Goal: Task Accomplishment & Management: Complete application form

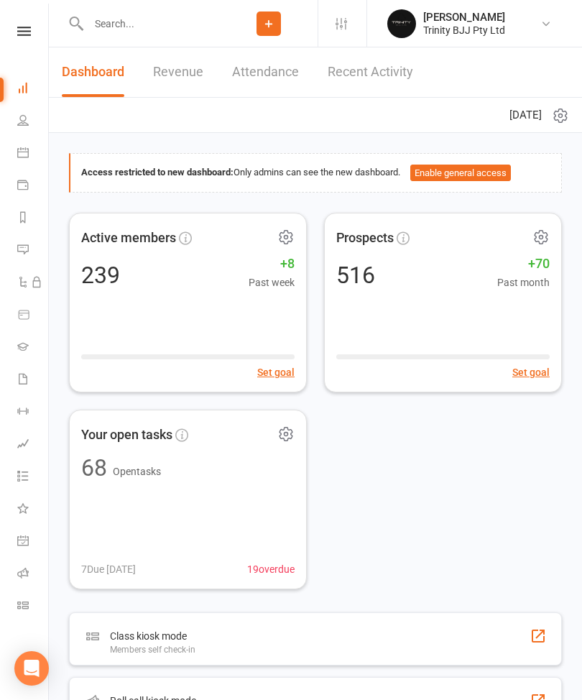
click at [23, 347] on icon at bounding box center [23, 347] width 12 height 12
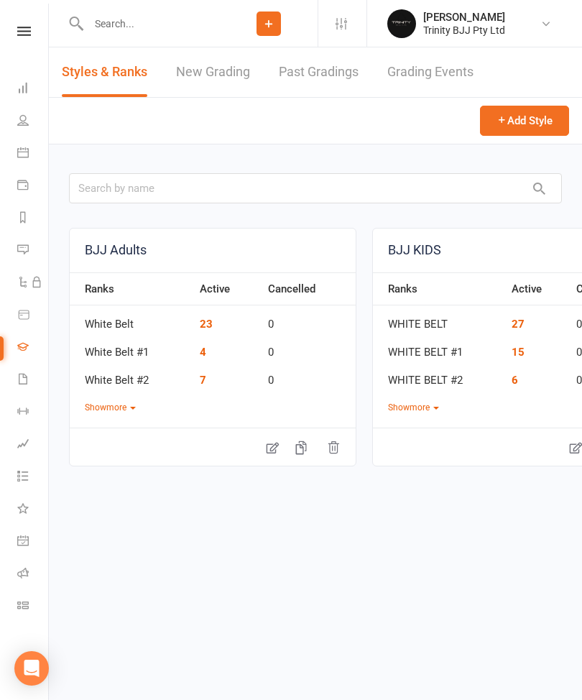
click at [208, 91] on link "New Grading" at bounding box center [213, 72] width 74 height 50
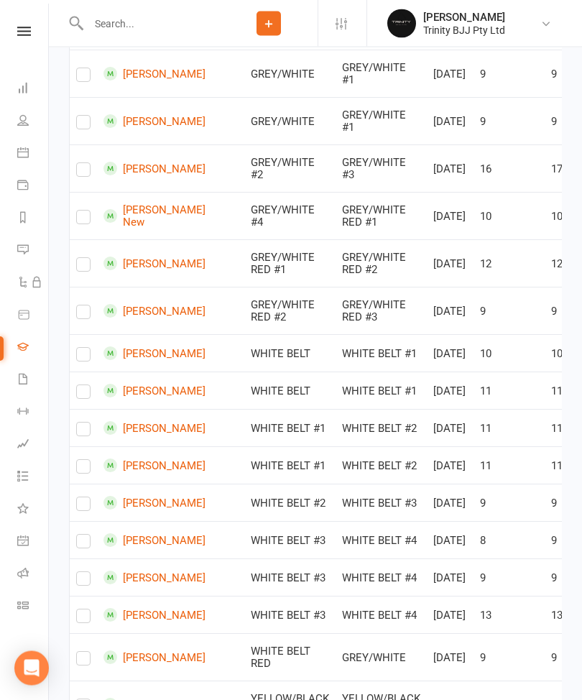
scroll to position [918, 0]
click at [78, 78] on label at bounding box center [83, 78] width 14 height 0
click at [78, 68] on input "checkbox" at bounding box center [83, 68] width 14 height 0
checkbox input "true"
click at [82, 125] on label at bounding box center [83, 125] width 14 height 0
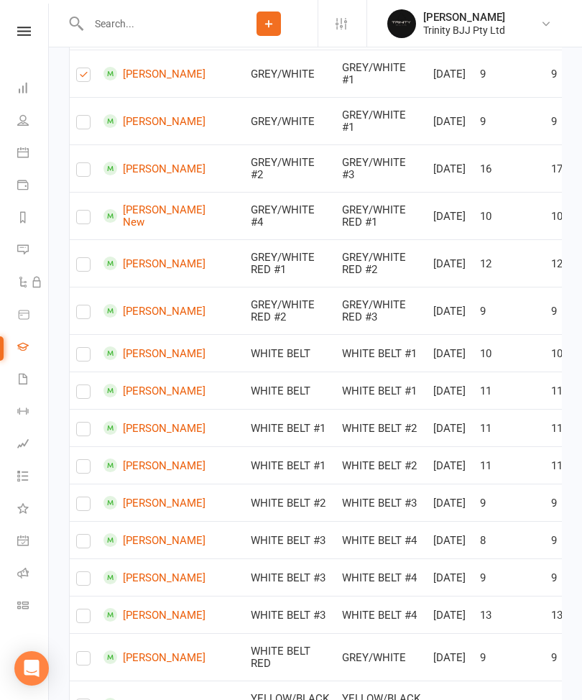
click at [82, 116] on input "checkbox" at bounding box center [83, 116] width 14 height 0
checkbox input "true"
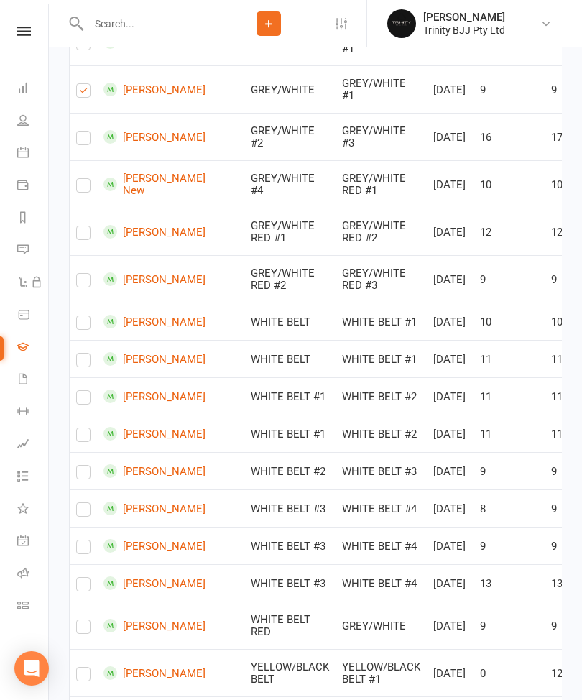
checkbox input "true"
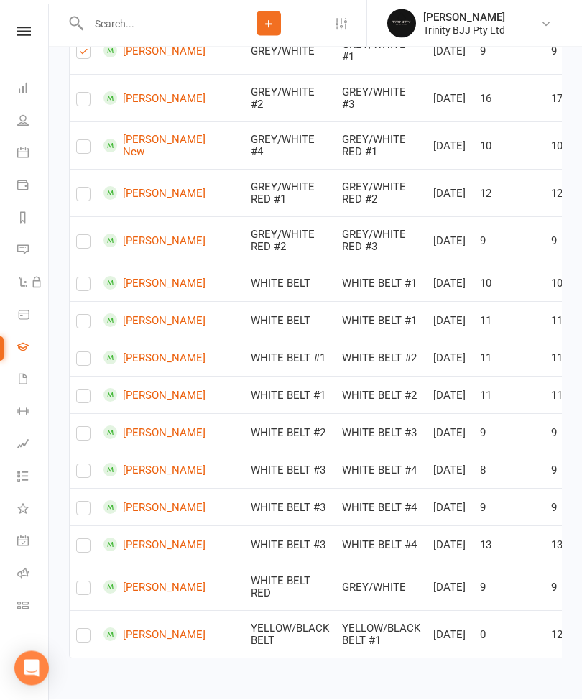
scroll to position [1009, 0]
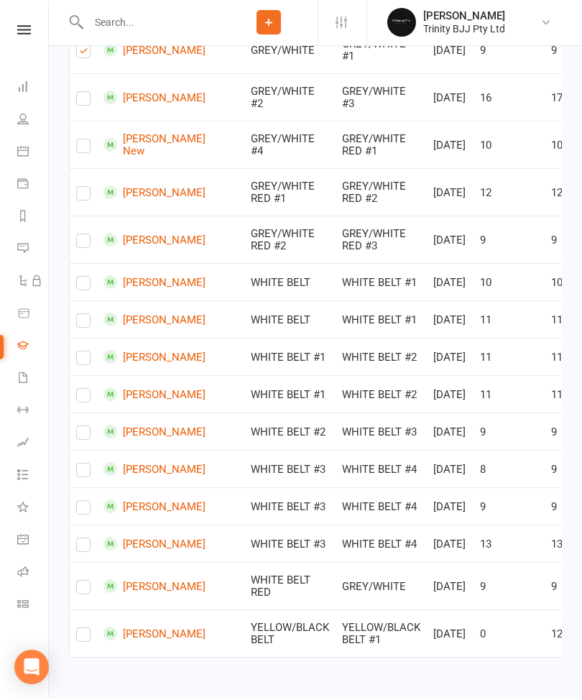
click at [545, 339] on td "11" at bounding box center [580, 320] width 71 height 37
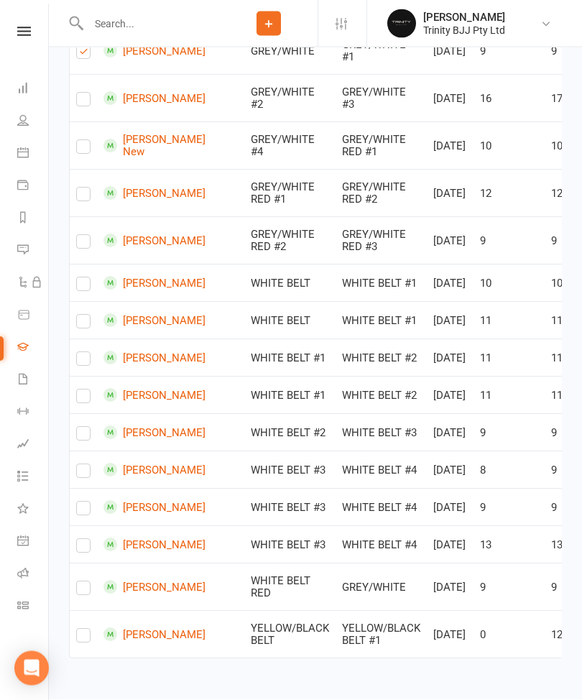
scroll to position [1128, 0]
click at [86, 437] on label at bounding box center [83, 437] width 14 height 0
click at [86, 428] on input "checkbox" at bounding box center [83, 428] width 14 height 0
checkbox input "true"
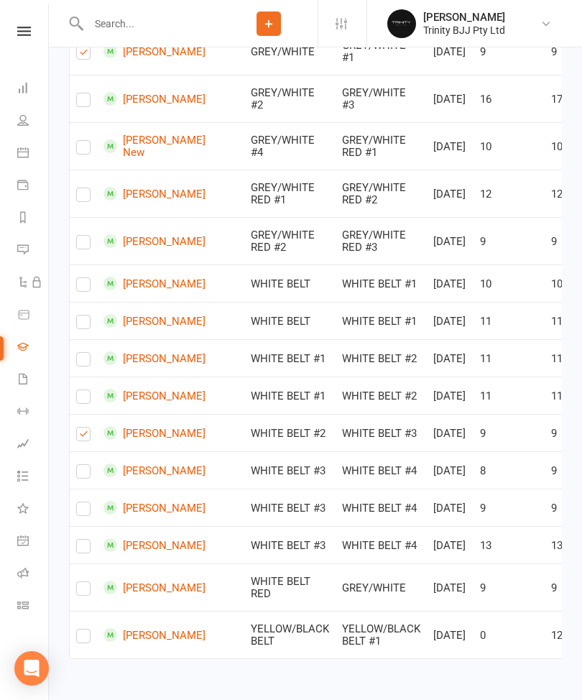
checkbox input "true"
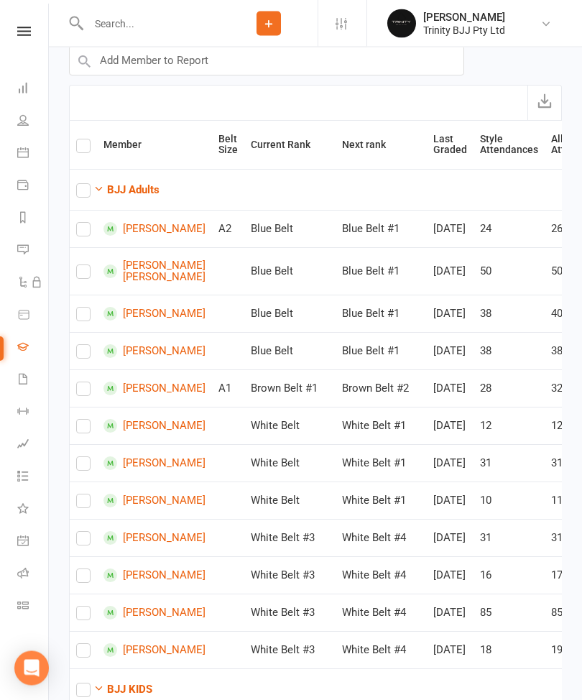
scroll to position [0, 0]
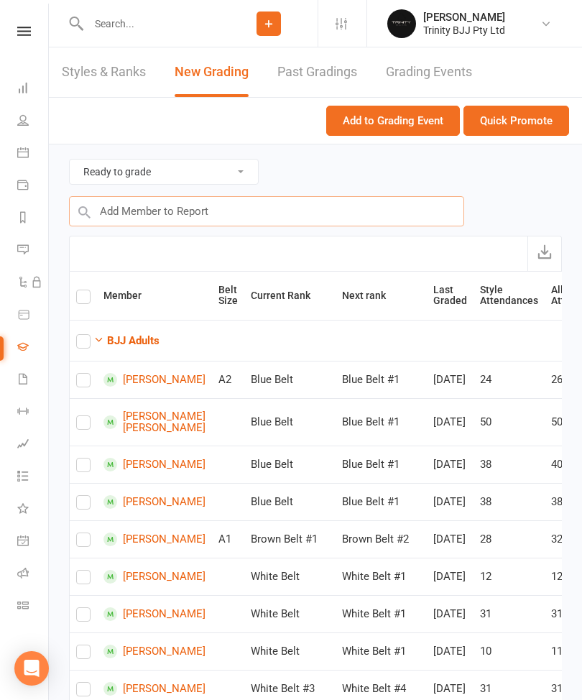
click at [125, 207] on input "text" at bounding box center [266, 211] width 395 height 30
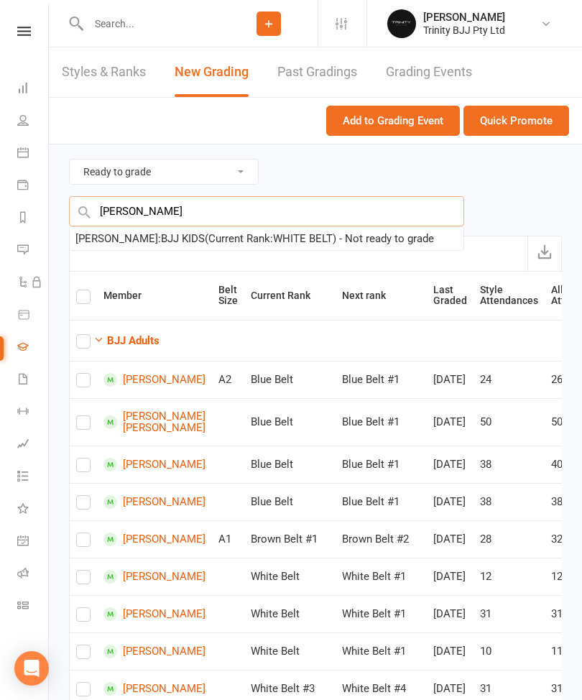
type input "[PERSON_NAME]"
click at [367, 239] on div "[PERSON_NAME] : BJJ KIDS (Current Rank: WHITE BELT ) - Not ready to grade" at bounding box center [255, 238] width 359 height 17
checkbox input "true"
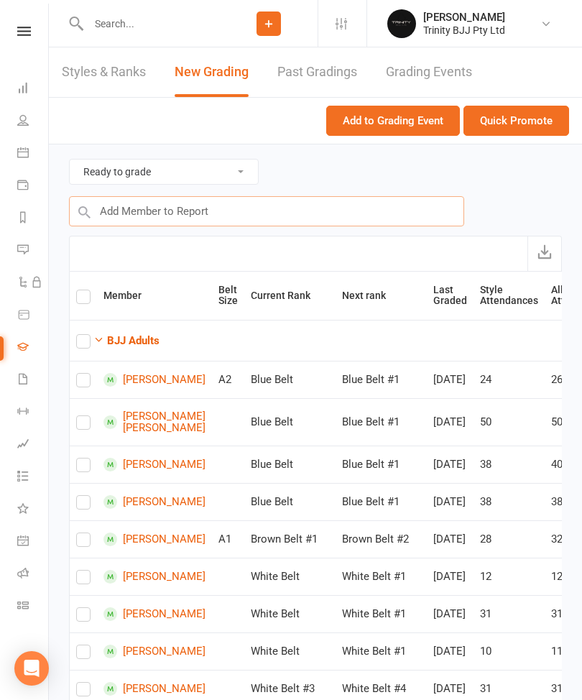
click at [318, 209] on input "text" at bounding box center [266, 211] width 395 height 30
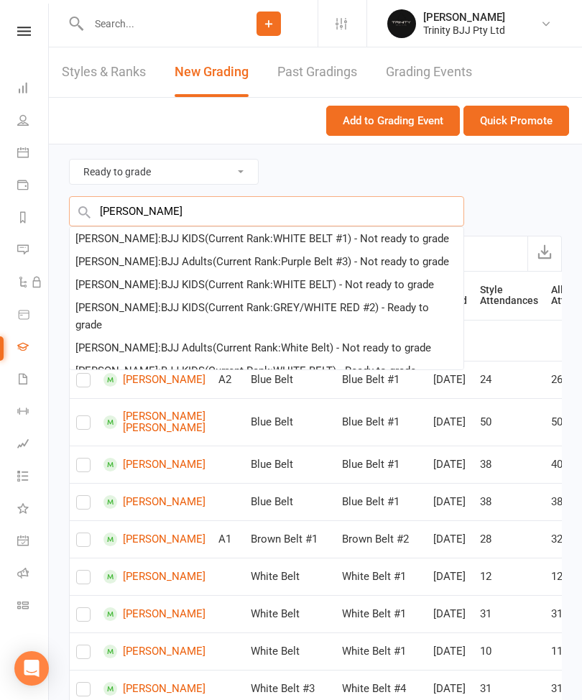
type input "[PERSON_NAME]"
click at [346, 237] on div "[PERSON_NAME] : BJJ KIDS (Current Rank: WHITE BELT #1 ) - Not ready to grade" at bounding box center [263, 238] width 374 height 17
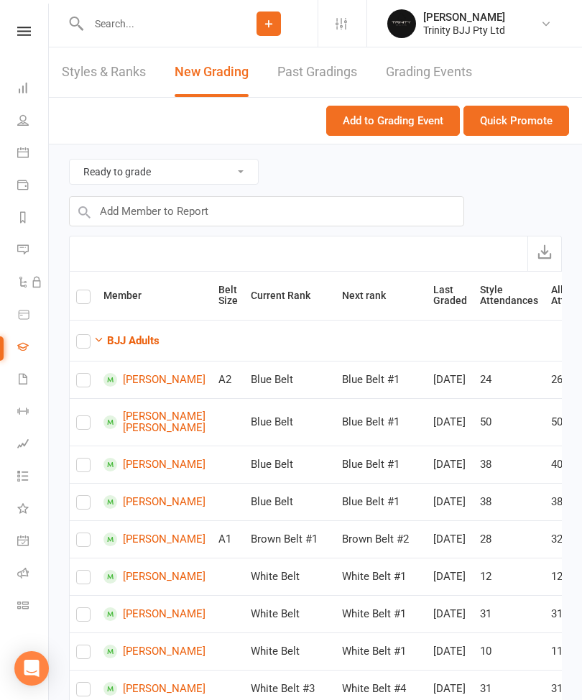
checkbox input "true"
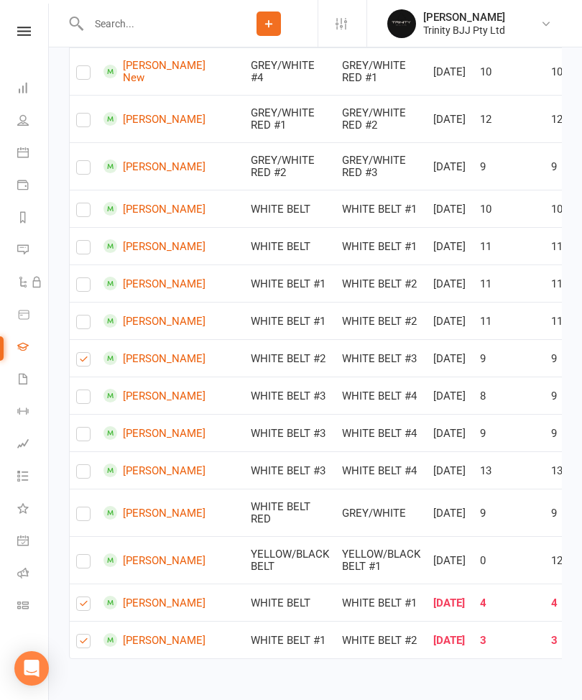
scroll to position [1490, 0]
click at [81, 644] on label at bounding box center [83, 644] width 14 height 0
click at [81, 635] on input "checkbox" at bounding box center [83, 635] width 14 height 0
checkbox input "false"
checkbox input "true"
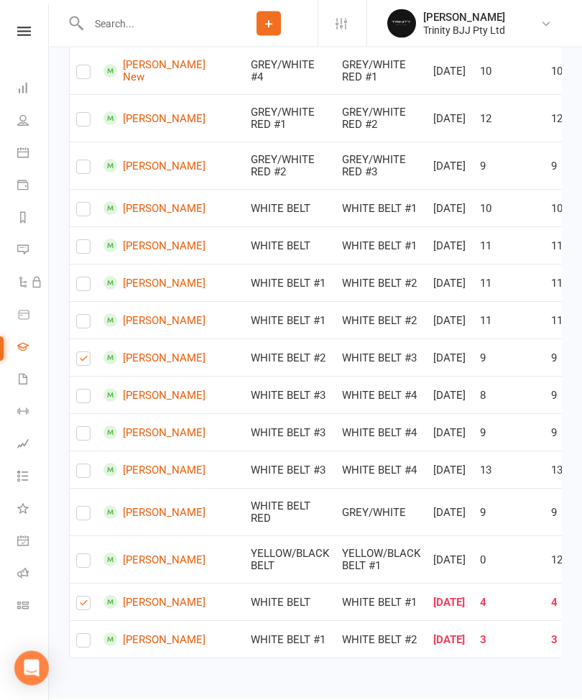
checkbox input "true"
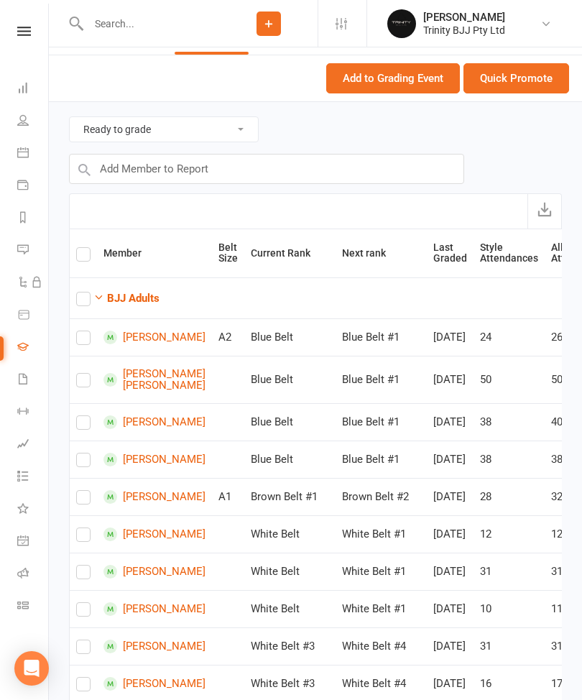
scroll to position [44, 0]
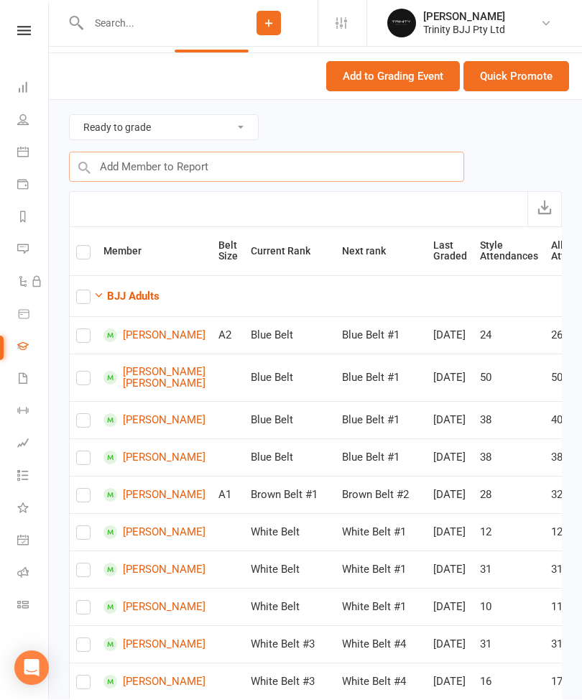
click at [298, 171] on input "text" at bounding box center [266, 167] width 395 height 30
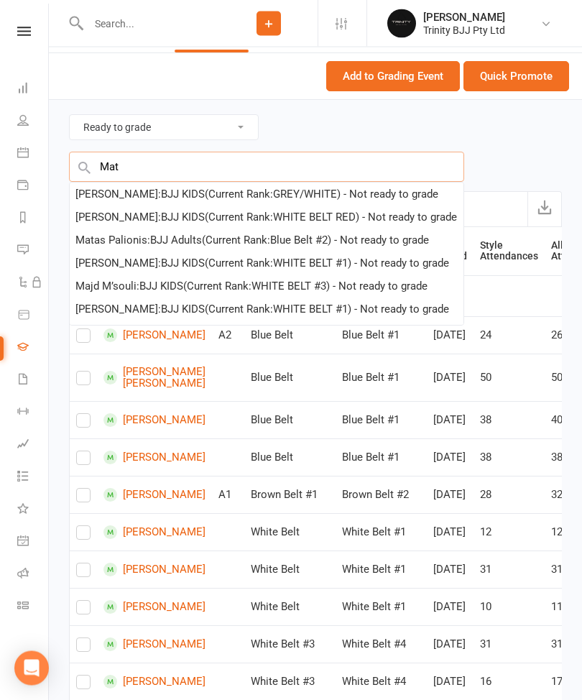
type input "Mat"
click at [384, 258] on div "[PERSON_NAME] : BJJ KIDS (Current Rank: WHITE BELT #1 ) - Not ready to grade" at bounding box center [263, 263] width 374 height 17
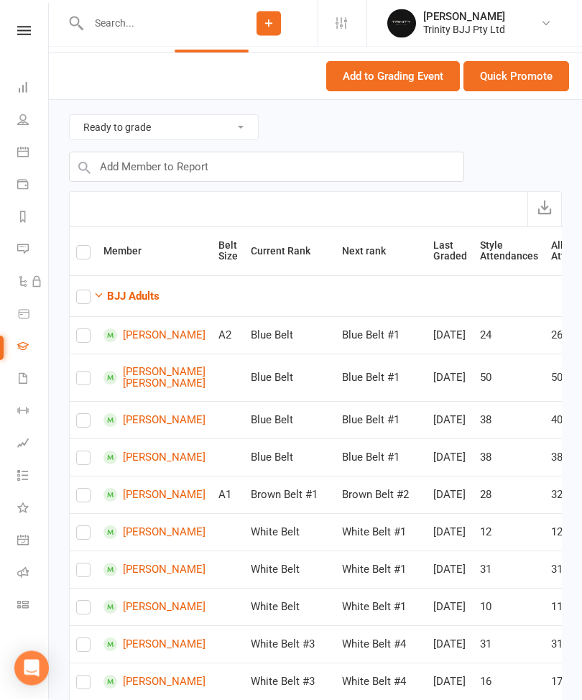
checkbox input "true"
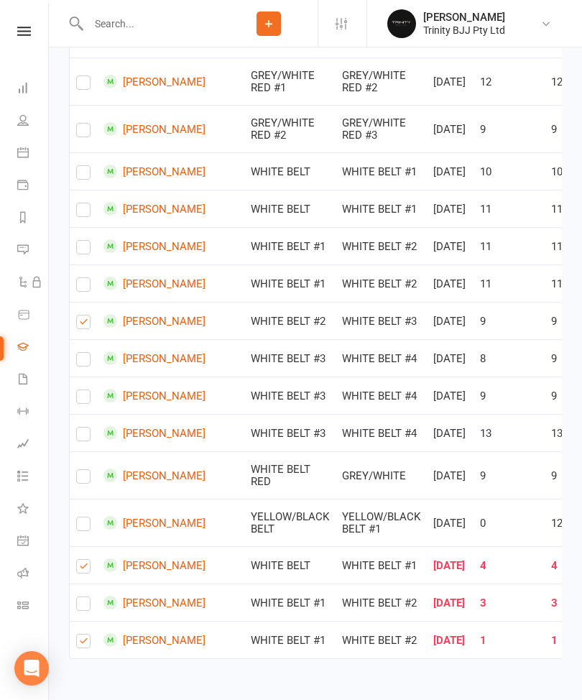
scroll to position [1548, 0]
click at [81, 644] on label at bounding box center [83, 644] width 14 height 0
click at [81, 635] on input "checkbox" at bounding box center [83, 635] width 14 height 0
checkbox input "false"
checkbox input "true"
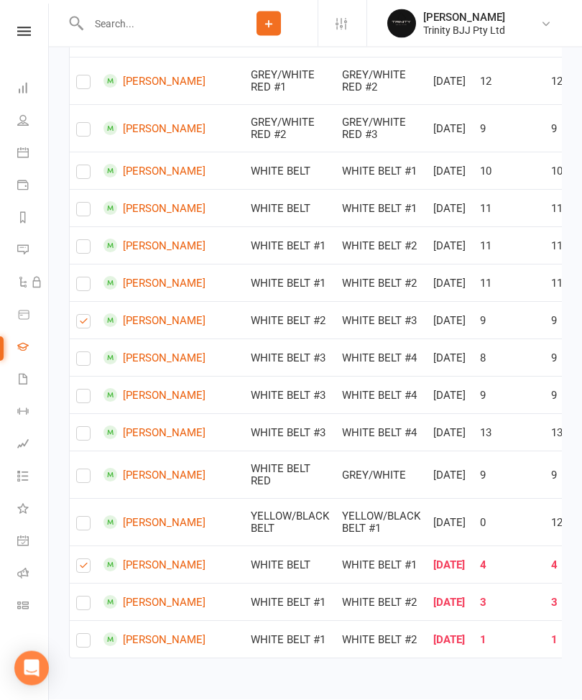
checkbox input "true"
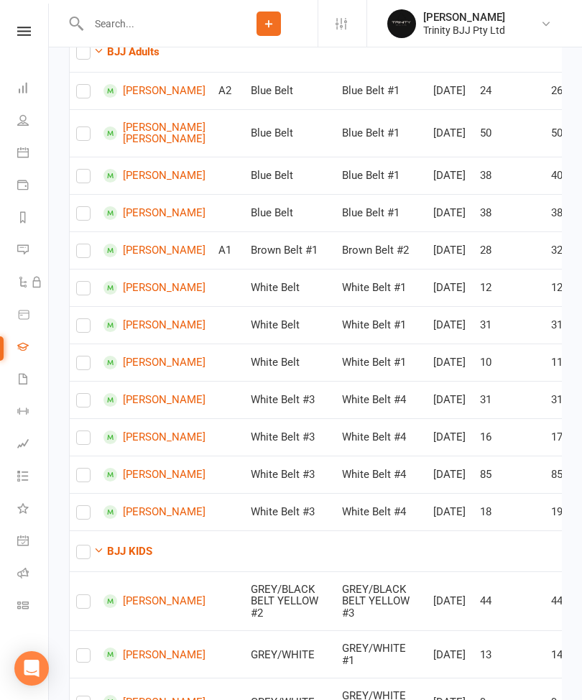
scroll to position [0, 0]
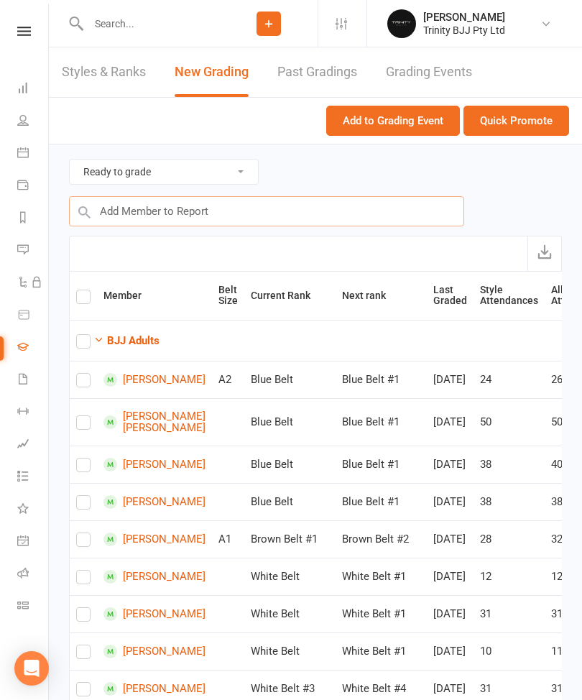
click at [281, 214] on input "text" at bounding box center [266, 211] width 395 height 30
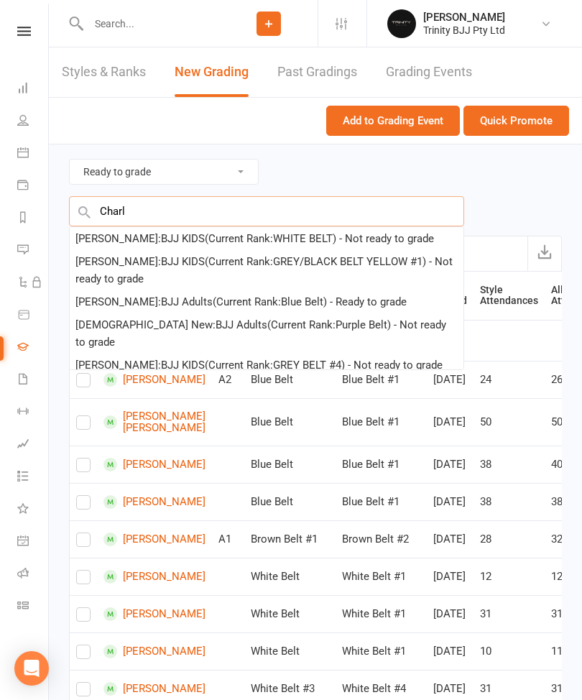
type input "Charl"
click at [422, 242] on div "[PERSON_NAME] : BJJ KIDS (Current Rank: WHITE BELT ) - Not ready to grade" at bounding box center [255, 238] width 359 height 17
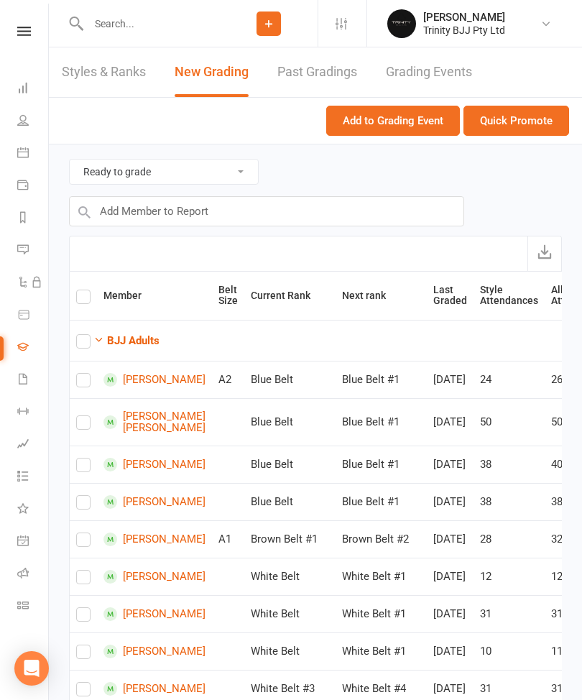
checkbox input "true"
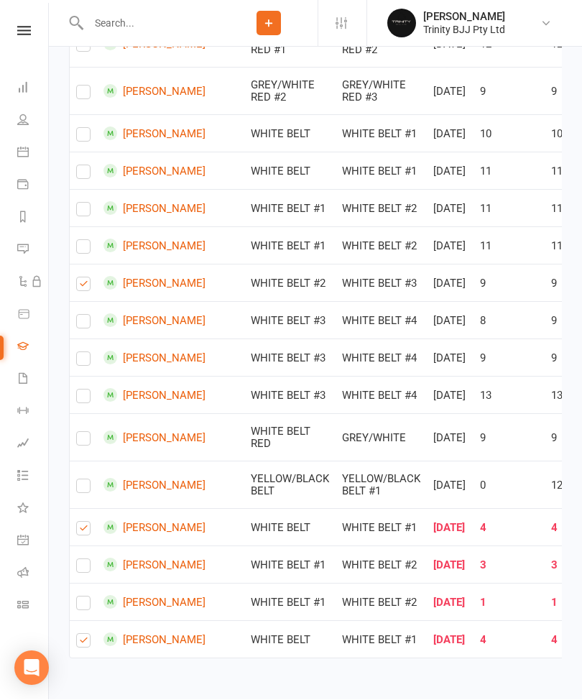
scroll to position [1654, 0]
click at [86, 644] on label at bounding box center [83, 644] width 14 height 0
click at [86, 635] on input "checkbox" at bounding box center [83, 635] width 14 height 0
checkbox input "false"
checkbox input "true"
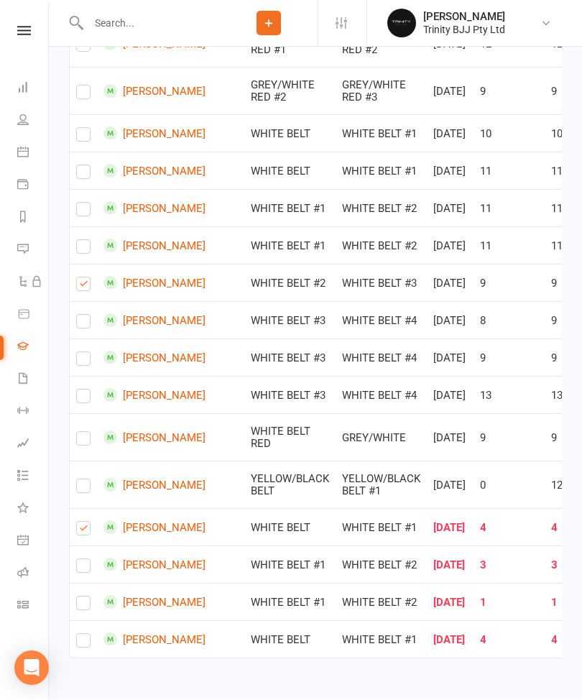
checkbox input "true"
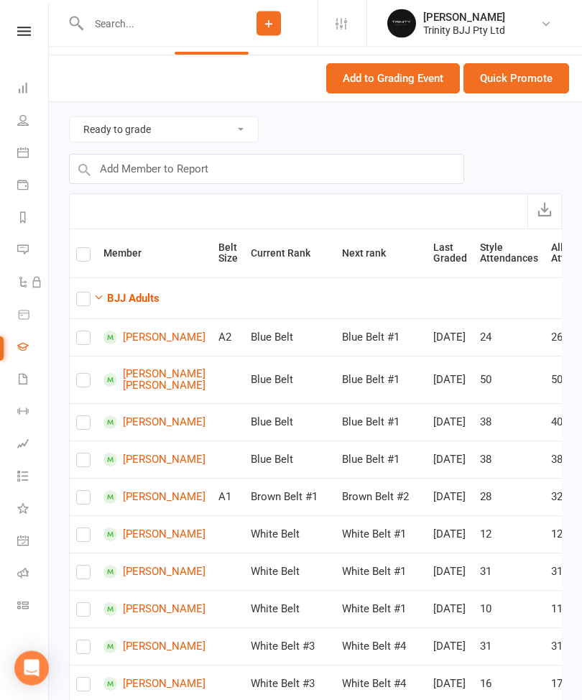
scroll to position [0, 0]
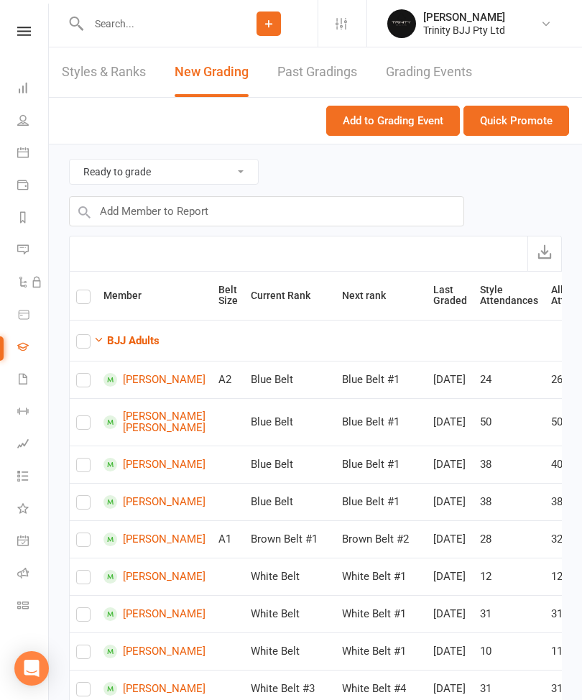
click at [537, 124] on button "Quick Promote" at bounding box center [517, 121] width 106 height 30
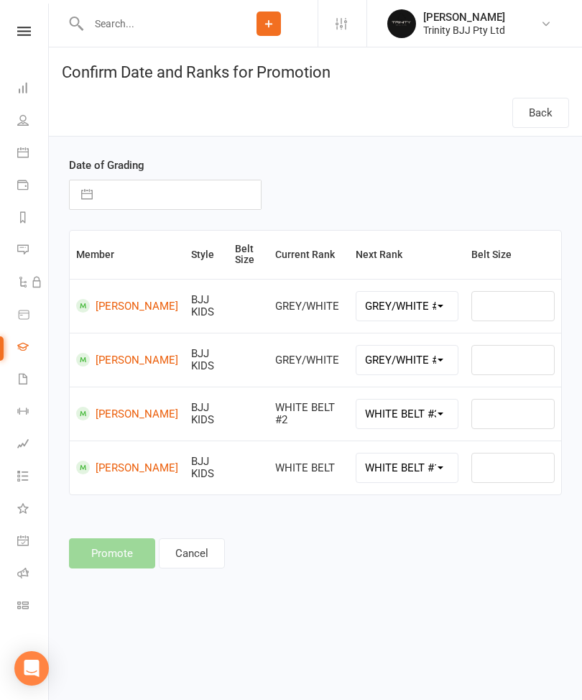
select select "39740"
select select "39736"
select select "39734"
click at [96, 195] on button "button" at bounding box center [87, 194] width 26 height 29
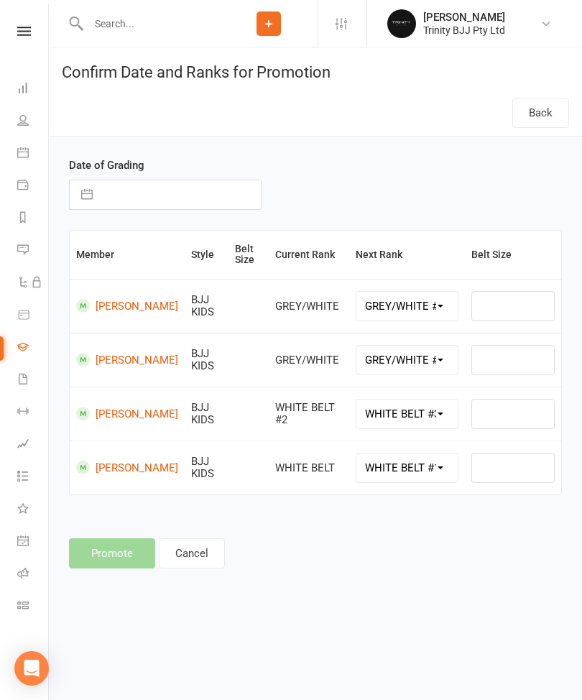
select select "6"
select select "2025"
select select "7"
select select "2025"
select select "8"
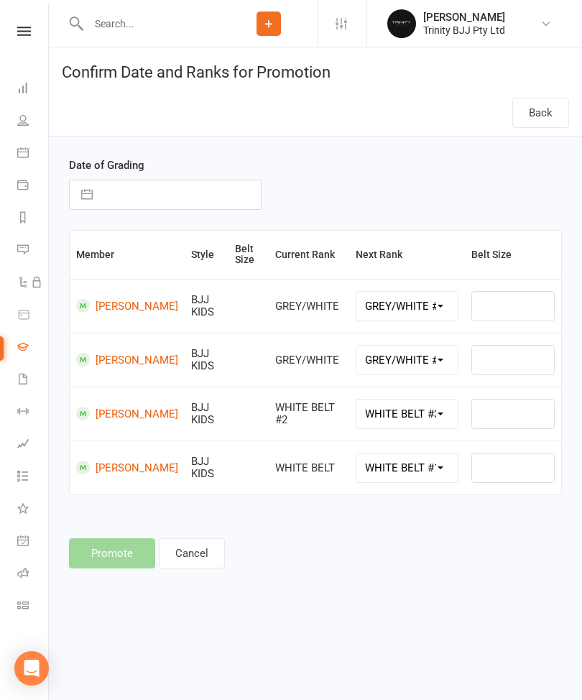
select select "2025"
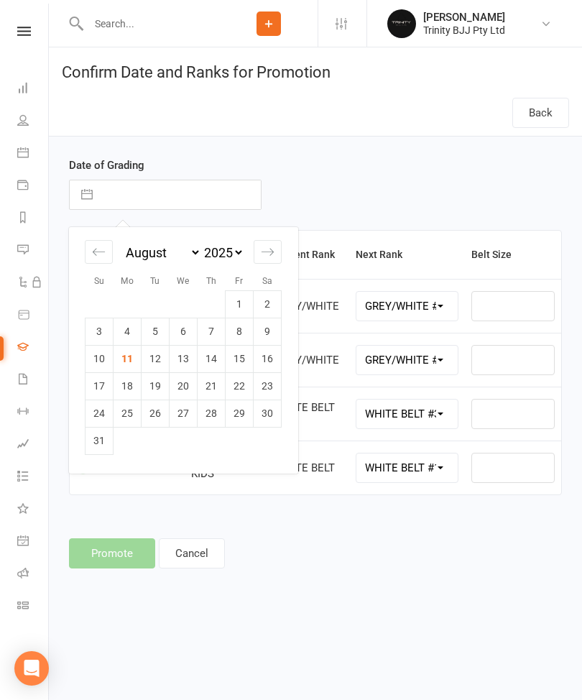
click at [128, 365] on td "11" at bounding box center [128, 358] width 28 height 27
type input "[DATE]"
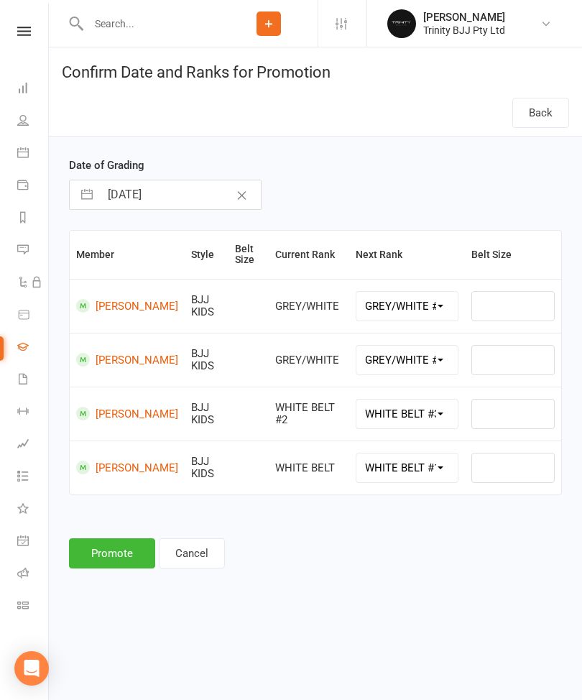
click at [104, 548] on button "Promote" at bounding box center [112, 554] width 86 height 30
